Goal: Find specific page/section: Find specific page/section

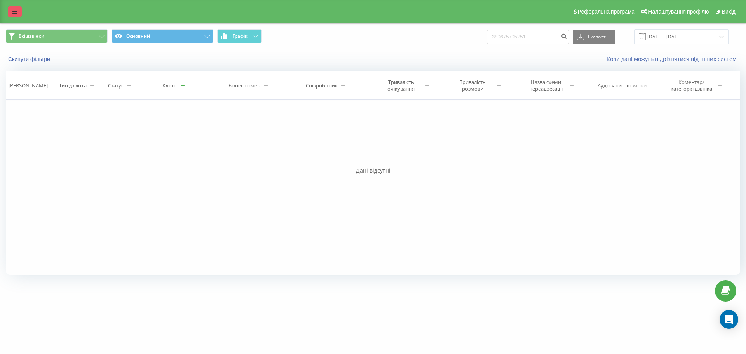
click at [16, 16] on link at bounding box center [15, 11] width 14 height 11
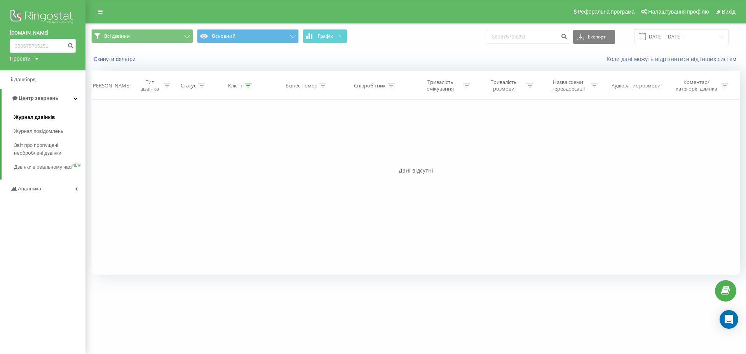
click at [47, 117] on span "Журнал дзвінків" at bounding box center [34, 117] width 41 height 8
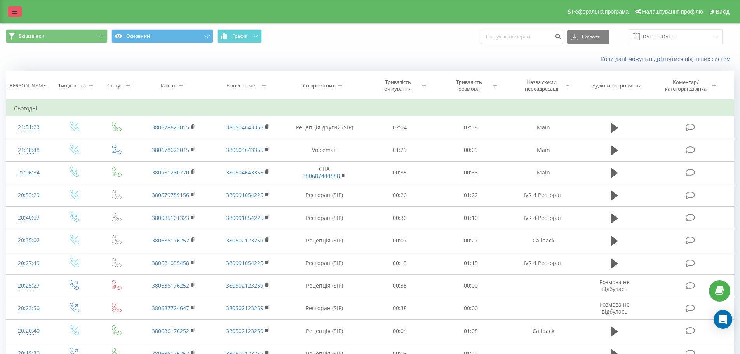
drag, startPoint x: 15, startPoint y: 7, endPoint x: 17, endPoint y: 16, distance: 8.7
click at [15, 7] on link at bounding box center [15, 11] width 14 height 11
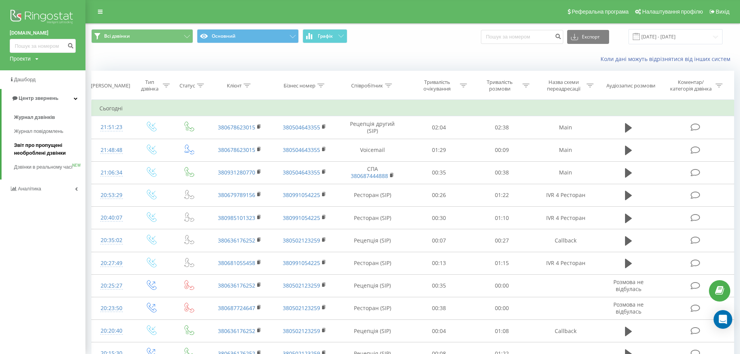
click at [46, 148] on span "Звіт про пропущені необроблені дзвінки" at bounding box center [48, 149] width 68 height 16
